Goal: Task Accomplishment & Management: Manage account settings

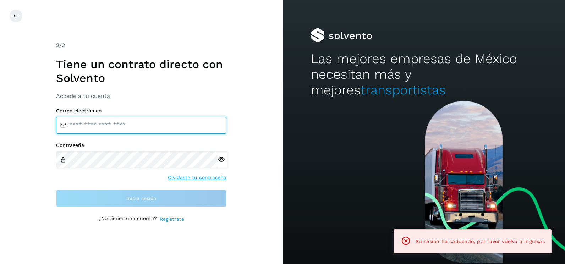
type input "**********"
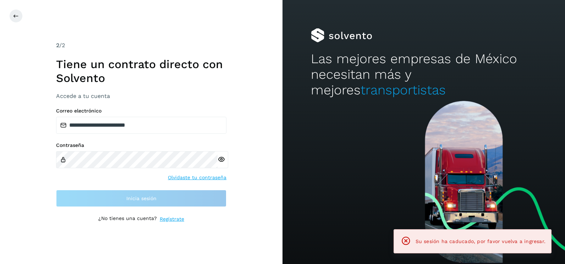
click at [273, 152] on div "**********" at bounding box center [141, 132] width 282 height 264
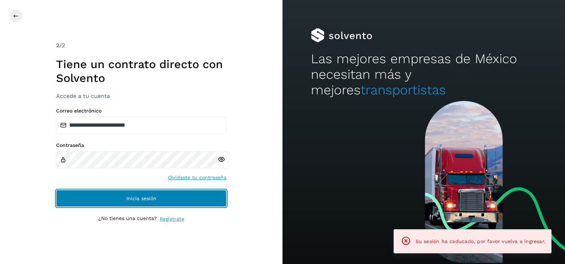
click at [202, 198] on button "Inicia sesión" at bounding box center [141, 198] width 170 height 17
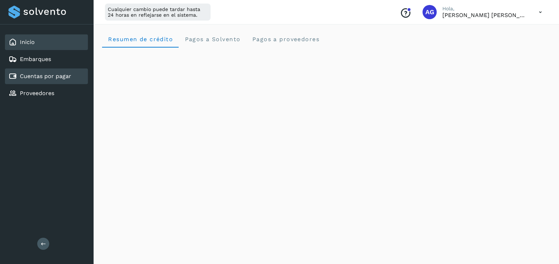
click at [66, 77] on link "Cuentas por pagar" at bounding box center [45, 76] width 51 height 7
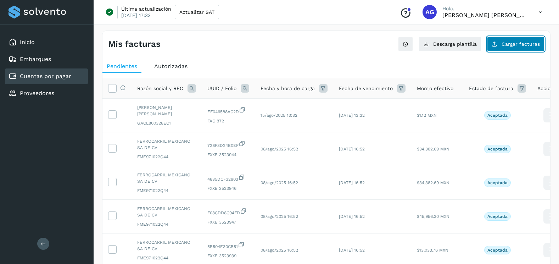
click at [527, 39] on button "Cargar facturas" at bounding box center [515, 44] width 57 height 15
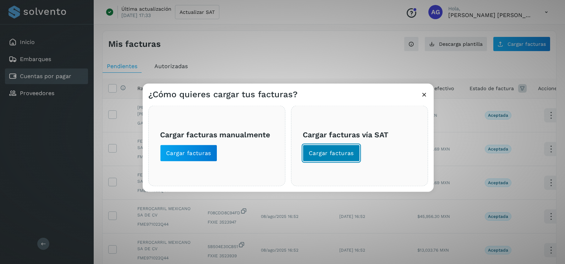
click at [324, 152] on span "Cargar facturas" at bounding box center [331, 153] width 45 height 8
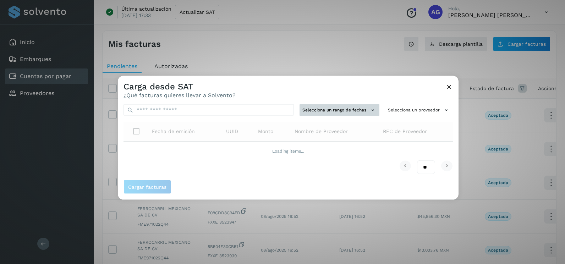
click at [335, 104] on button "Selecciona un rango de fechas" at bounding box center [339, 110] width 80 height 12
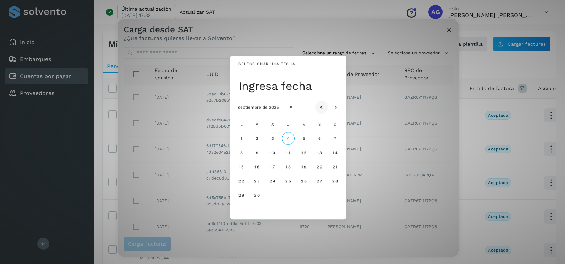
click at [327, 108] on button "Mes anterior" at bounding box center [321, 107] width 13 height 13
click at [244, 195] on span "25" at bounding box center [241, 195] width 6 height 5
click at [257, 195] on span "26" at bounding box center [257, 195] width 6 height 5
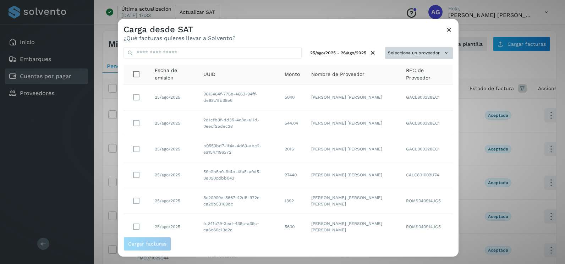
click at [442, 54] on icon at bounding box center [445, 52] width 7 height 7
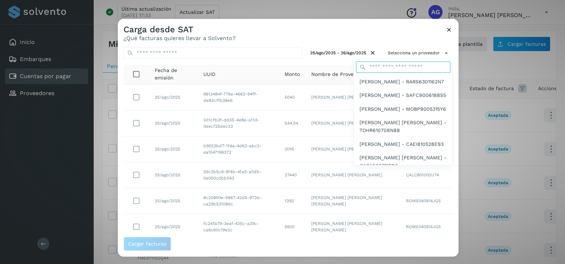
click at [407, 65] on input "text" at bounding box center [403, 66] width 94 height 11
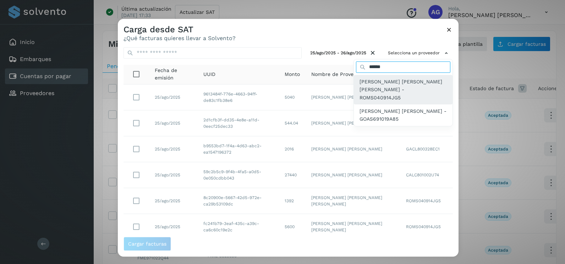
type input "******"
click at [417, 85] on span "[PERSON_NAME] [PERSON_NAME] [PERSON_NAME] - ROMS040914JG5" at bounding box center [402, 90] width 87 height 24
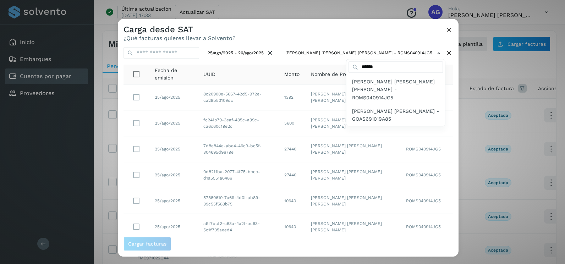
click at [369, 33] on div at bounding box center [400, 151] width 565 height 264
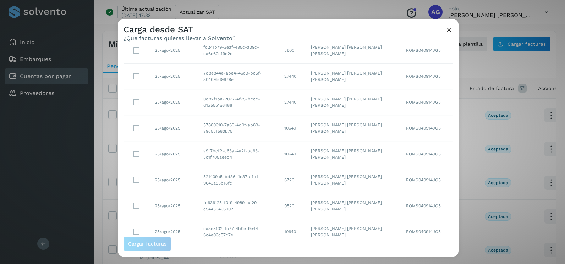
scroll to position [126, 0]
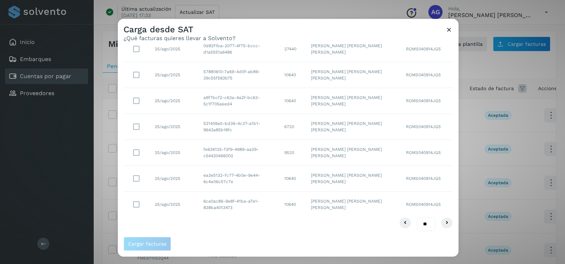
click at [417, 225] on select "** ** **" at bounding box center [426, 224] width 18 height 14
select select "**"
click at [417, 217] on select "** ** **" at bounding box center [426, 224] width 18 height 14
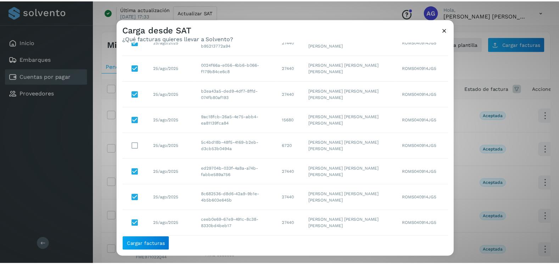
scroll to position [355, 0]
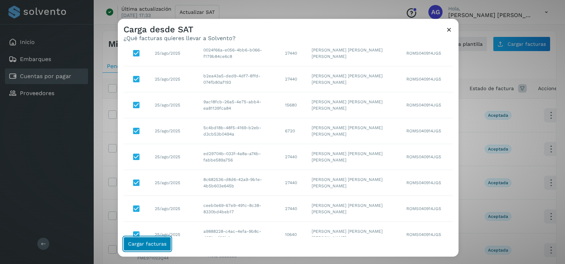
click at [148, 246] on span "Cargar facturas" at bounding box center [147, 243] width 38 height 5
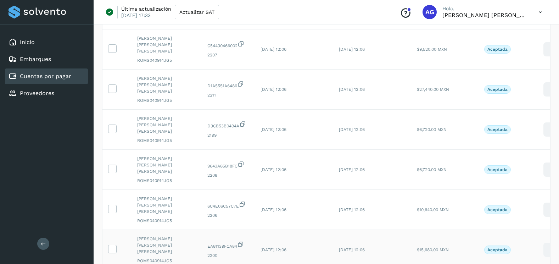
scroll to position [237, 0]
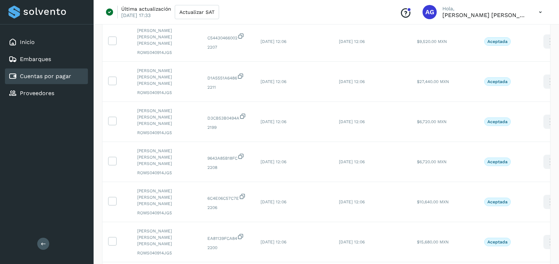
select select "**"
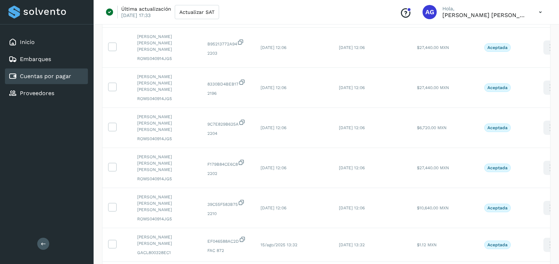
scroll to position [557, 0]
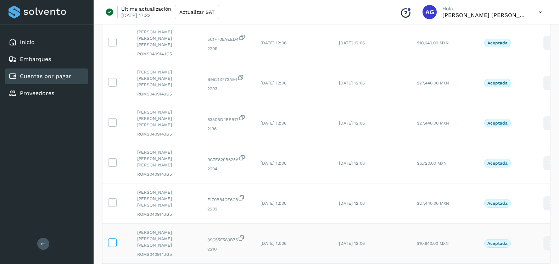
click at [116, 238] on icon at bounding box center [112, 241] width 7 height 7
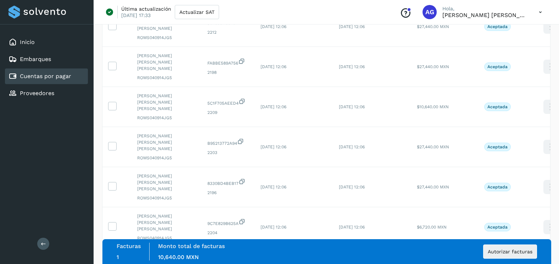
scroll to position [486, 0]
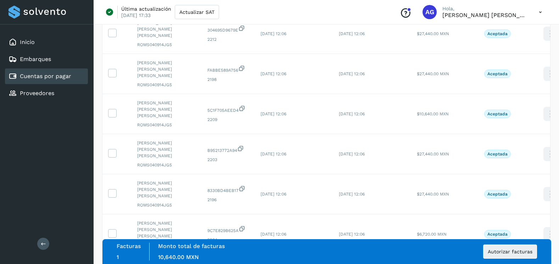
click at [113, 229] on icon at bounding box center [112, 232] width 7 height 7
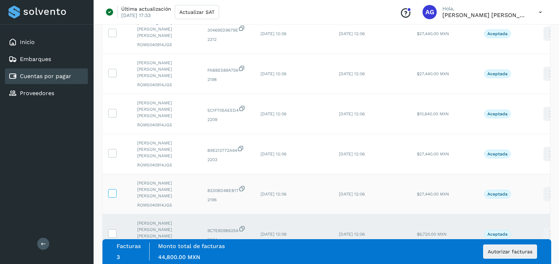
click at [114, 189] on icon at bounding box center [112, 192] width 7 height 7
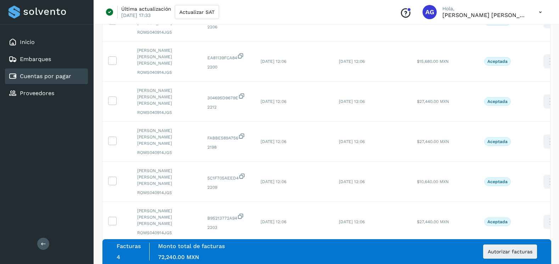
scroll to position [415, 0]
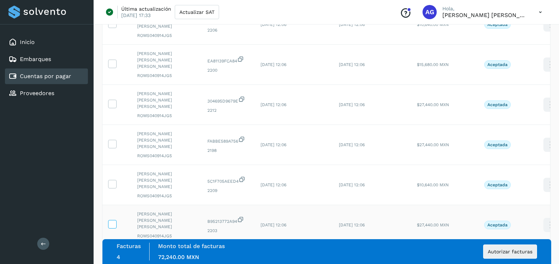
click at [114, 220] on icon at bounding box center [112, 223] width 7 height 7
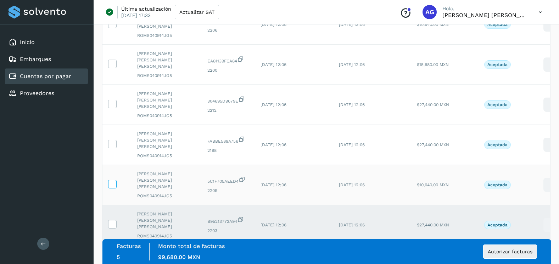
click at [115, 180] on icon at bounding box center [112, 183] width 7 height 7
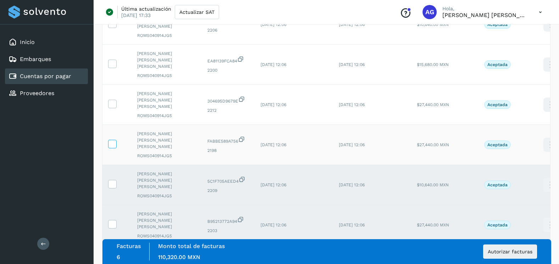
click at [111, 140] on icon at bounding box center [112, 143] width 7 height 7
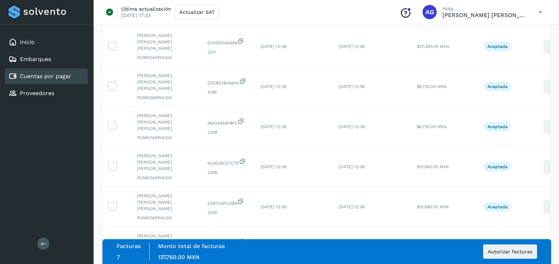
scroll to position [273, 0]
click at [112, 242] on icon at bounding box center [112, 245] width 7 height 7
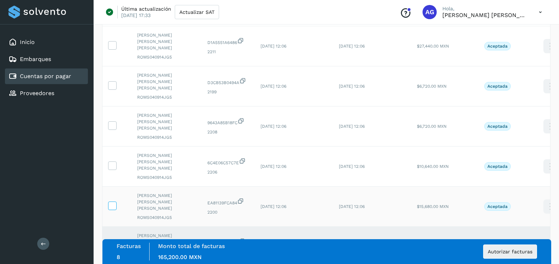
click at [114, 202] on icon at bounding box center [112, 205] width 7 height 7
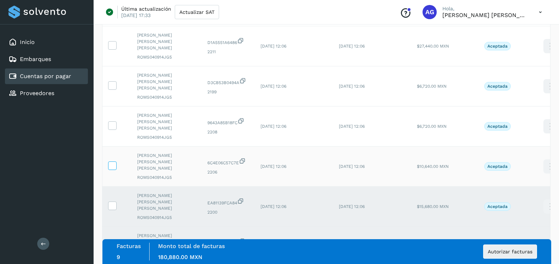
click at [115, 161] on icon at bounding box center [112, 164] width 7 height 7
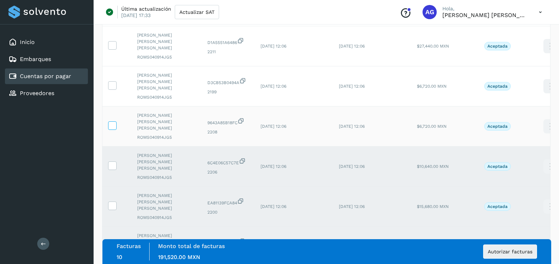
click at [114, 121] on icon at bounding box center [112, 124] width 7 height 7
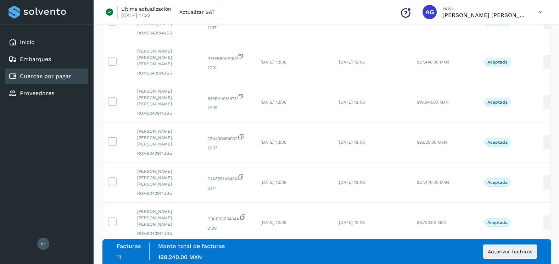
scroll to position [131, 0]
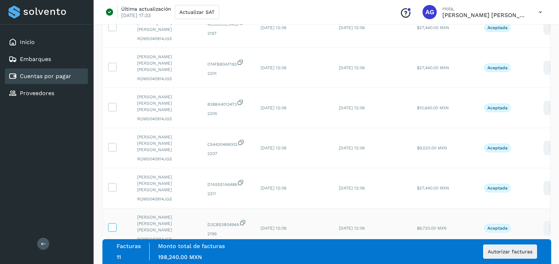
click at [114, 223] on icon at bounding box center [112, 226] width 7 height 7
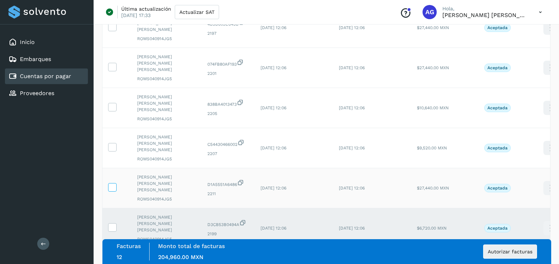
click at [114, 183] on icon at bounding box center [112, 186] width 7 height 7
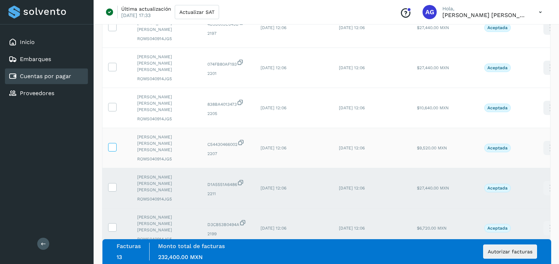
click at [112, 143] on icon at bounding box center [112, 146] width 7 height 7
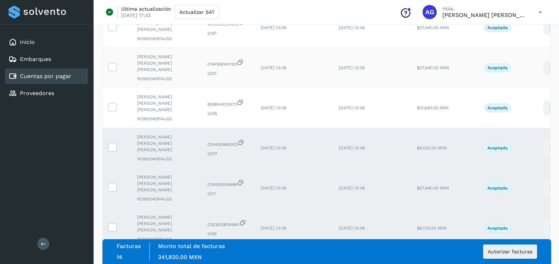
drag, startPoint x: 115, startPoint y: 84, endPoint x: 115, endPoint y: 57, distance: 27.0
click at [115, 103] on icon at bounding box center [112, 106] width 7 height 7
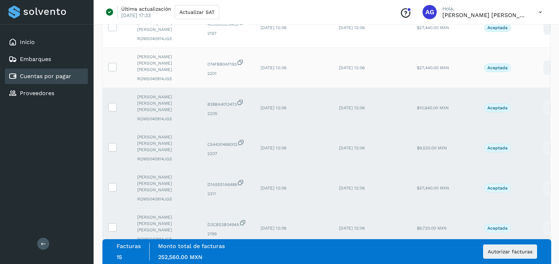
click at [115, 56] on td at bounding box center [117, 68] width 29 height 40
click at [115, 63] on label at bounding box center [112, 67] width 9 height 9
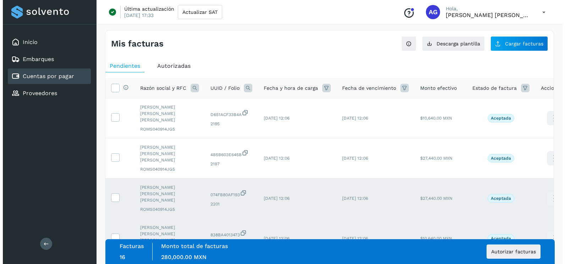
scroll to position [0, 0]
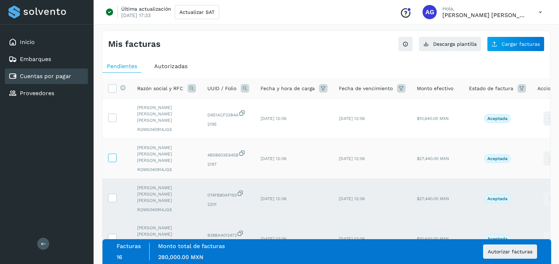
click at [114, 154] on label at bounding box center [112, 158] width 9 height 9
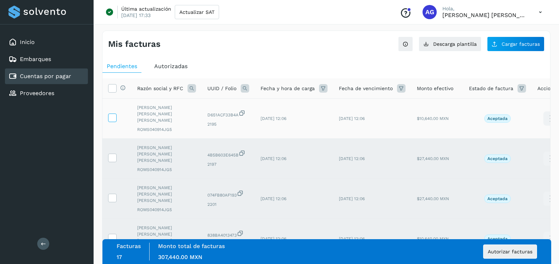
click at [114, 115] on icon at bounding box center [112, 117] width 7 height 7
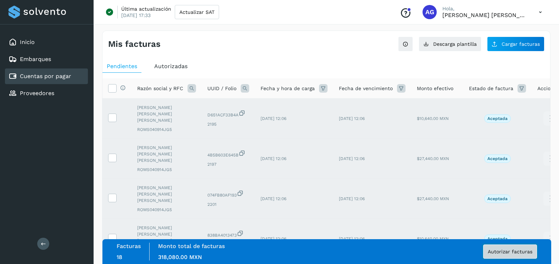
click at [509, 252] on span "Autorizar facturas" at bounding box center [510, 251] width 45 height 5
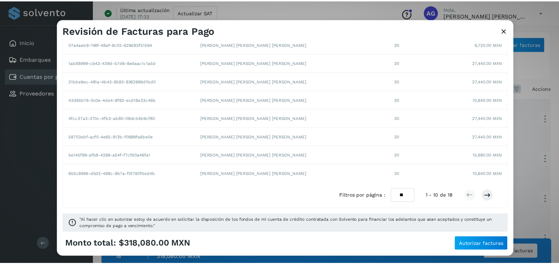
scroll to position [122, 0]
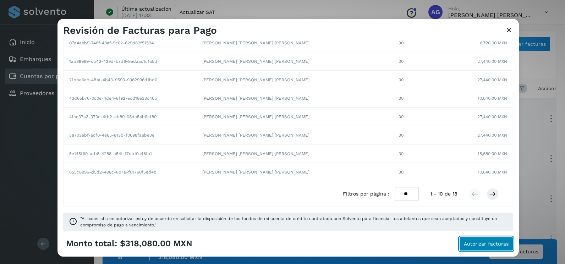
click at [502, 241] on span "Autorizar facturas" at bounding box center [486, 243] width 45 height 5
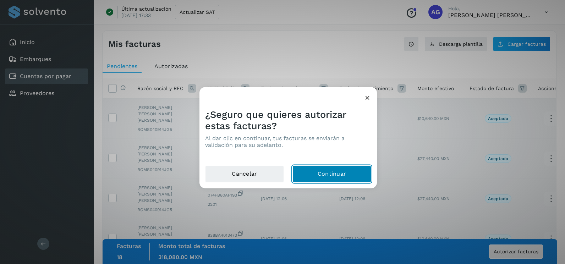
click at [336, 175] on button "Continuar" at bounding box center [331, 174] width 79 height 17
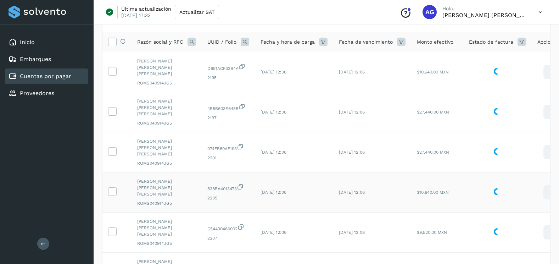
scroll to position [0, 0]
